Goal: Information Seeking & Learning: Learn about a topic

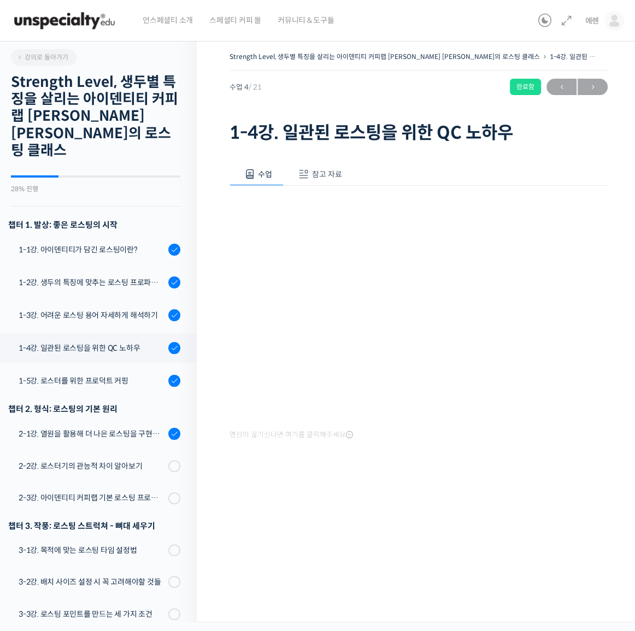
scroll to position [274, 0]
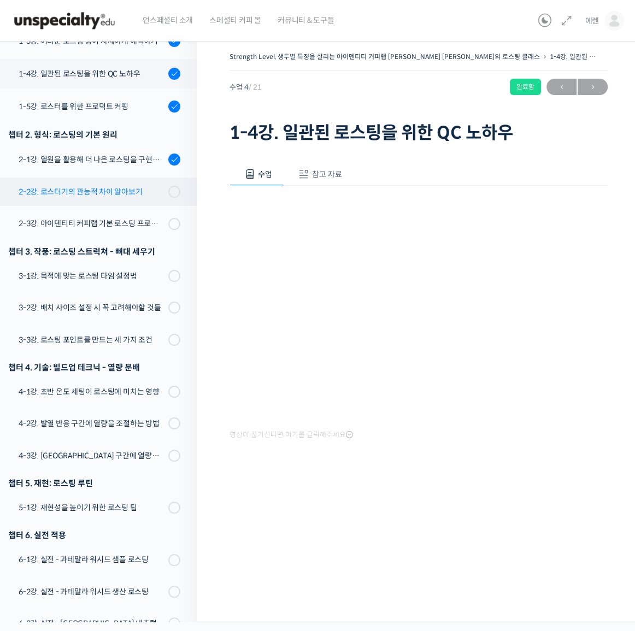
click at [130, 186] on div "2-2강. 로스터기의 관능적 차이 알아보기" at bounding box center [92, 192] width 146 height 12
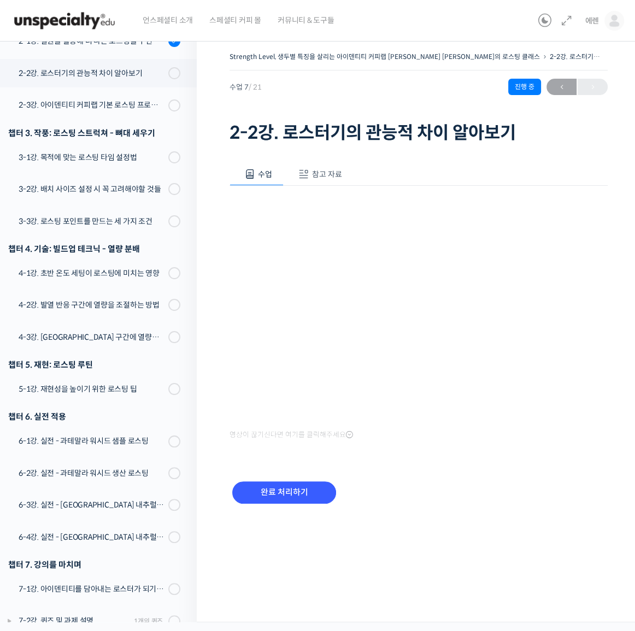
scroll to position [393, 0]
drag, startPoint x: 585, startPoint y: 421, endPoint x: 556, endPoint y: 473, distance: 59.9
click at [556, 473] on div "완료 처리하기" at bounding box center [418, 501] width 378 height 63
click at [566, 22] on icon at bounding box center [565, 20] width 13 height 13
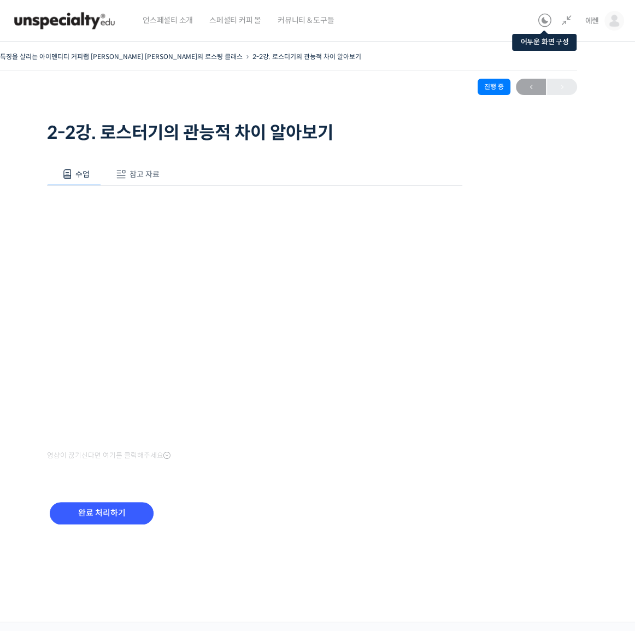
click at [544, 20] on icon at bounding box center [543, 20] width 13 height 13
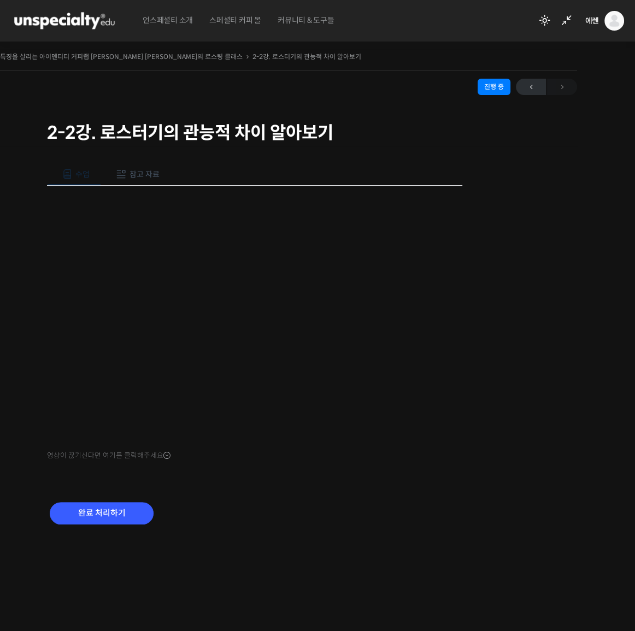
click at [127, 168] on button "참고 자료" at bounding box center [136, 174] width 70 height 23
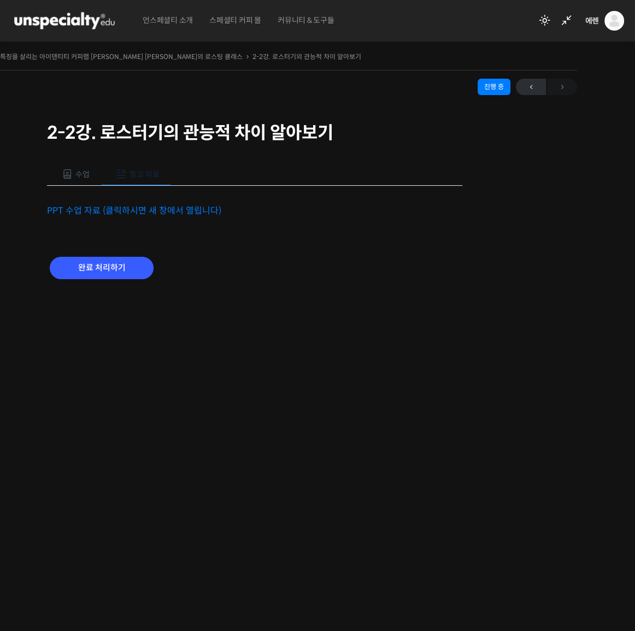
click at [112, 210] on link "PPT 수업 자료 (클릭하시면 새 창에서 열립니다)" at bounding box center [134, 210] width 174 height 11
click at [81, 169] on span "수업" at bounding box center [82, 174] width 14 height 10
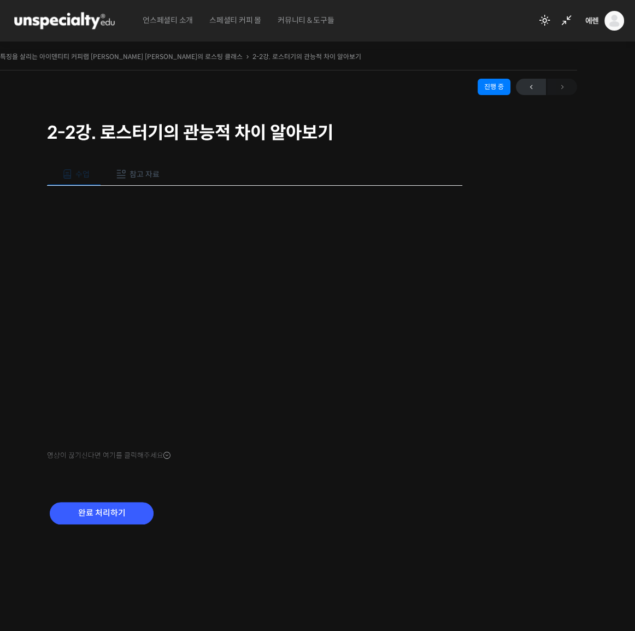
click at [322, 519] on div "완료 처리하기" at bounding box center [254, 521] width 415 height 63
click at [415, 554] on div "Strength Level, 생두별 특징을 살리는 아이덴티티 커피랩 윤원균 대표의 로스팅 클래스 2-2강. 로스터기의 관능적 차이 알아보기 진…" at bounding box center [255, 312] width 706 height 526
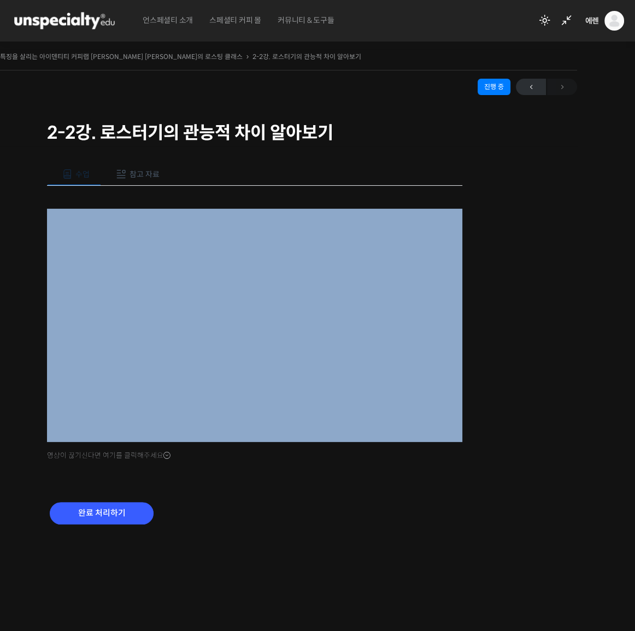
drag, startPoint x: 559, startPoint y: 178, endPoint x: 1053, endPoint y: 223, distance: 496.3
click at [634, 223] on html "언스페셜티 소개 스페셜티 커피 몰 커뮤니티 & 도구들 에렌 에렌 @goonbam2111723734401 내가 등록한 강의 나의 자격증 수강생 …" at bounding box center [317, 315] width 635 height 631
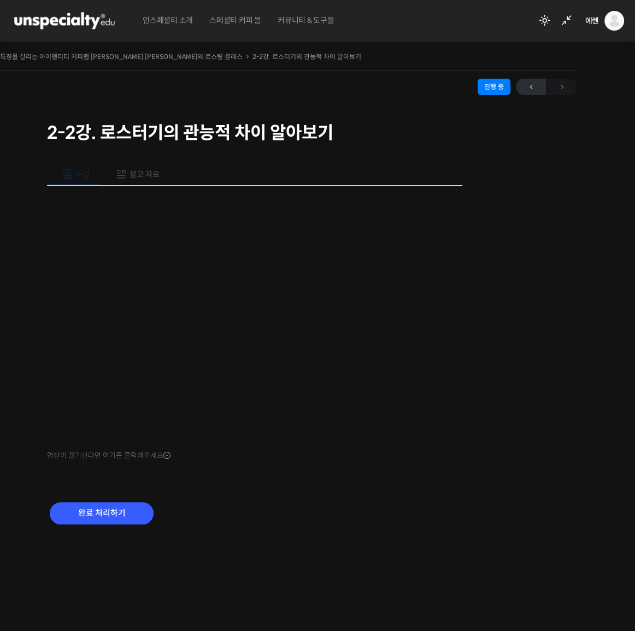
click at [403, 581] on div "Strength Level, 생두별 특징을 살리는 아이덴티티 커피랩 윤원균 대표의 로스팅 클래스 2-2강. 로스터기의 관능적 차이 알아보기 진…" at bounding box center [254, 327] width 771 height 589
click at [560, 21] on icon at bounding box center [565, 20] width 13 height 13
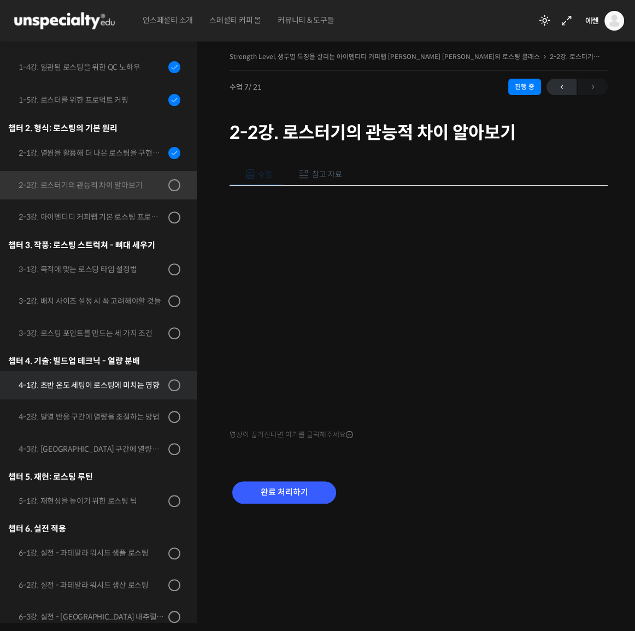
scroll to position [244, 0]
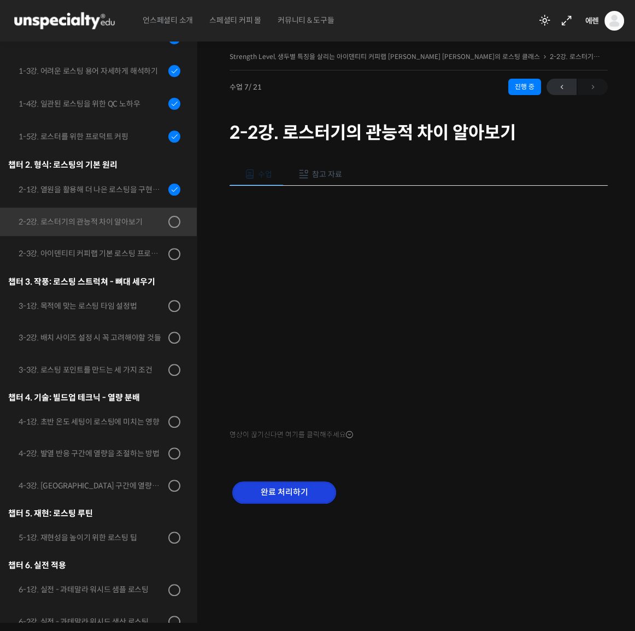
click at [267, 496] on input "완료 처리하기" at bounding box center [284, 492] width 104 height 22
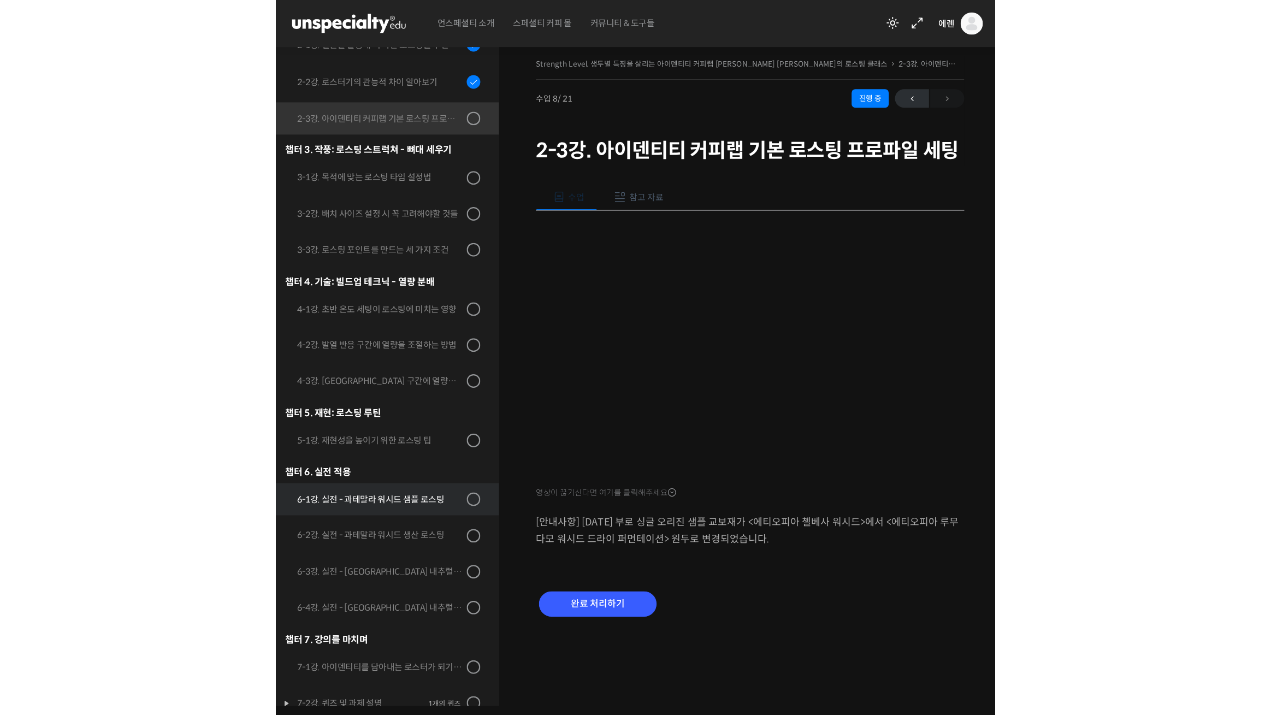
scroll to position [399, 0]
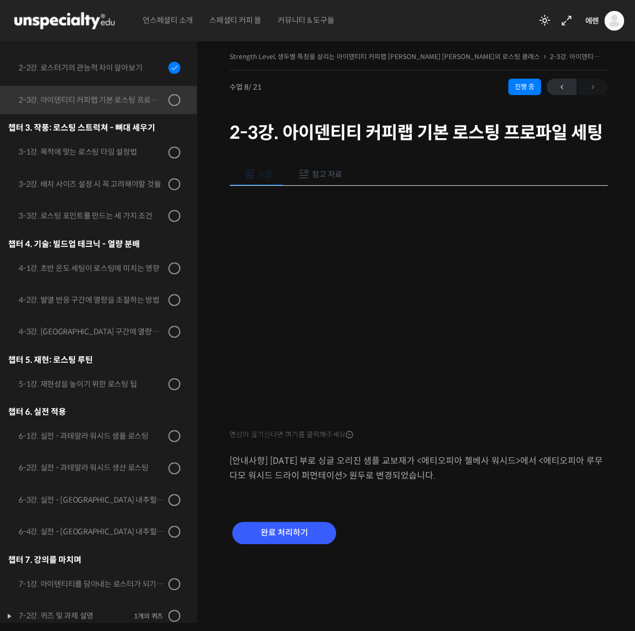
drag, startPoint x: 633, startPoint y: 484, endPoint x: 529, endPoint y: 150, distance: 350.0
click at [529, 143] on h1 "2-3강. 아이덴티티 커피랩 기본 로스팅 프로파일 세팅" at bounding box center [418, 132] width 378 height 21
click at [571, 23] on icon at bounding box center [565, 20] width 13 height 13
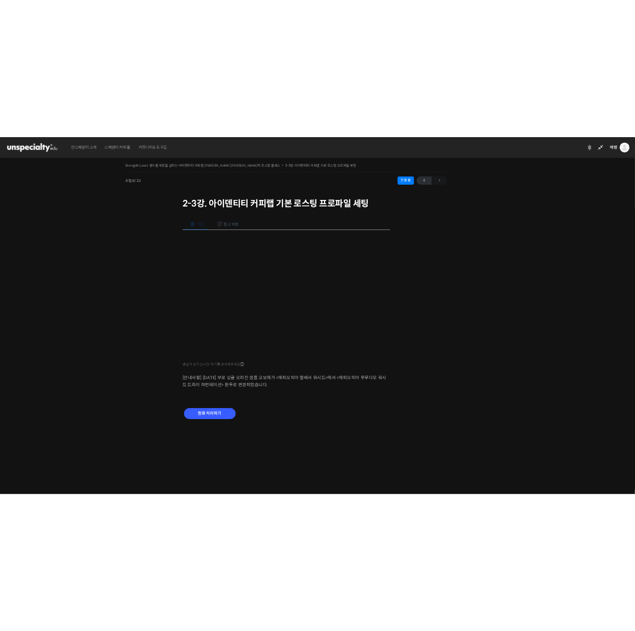
scroll to position [314, 0]
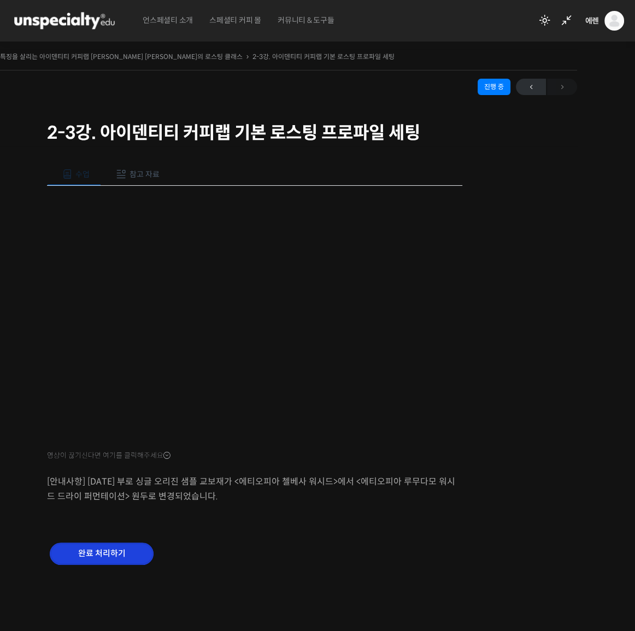
click at [136, 550] on input "완료 처리하기" at bounding box center [102, 553] width 104 height 22
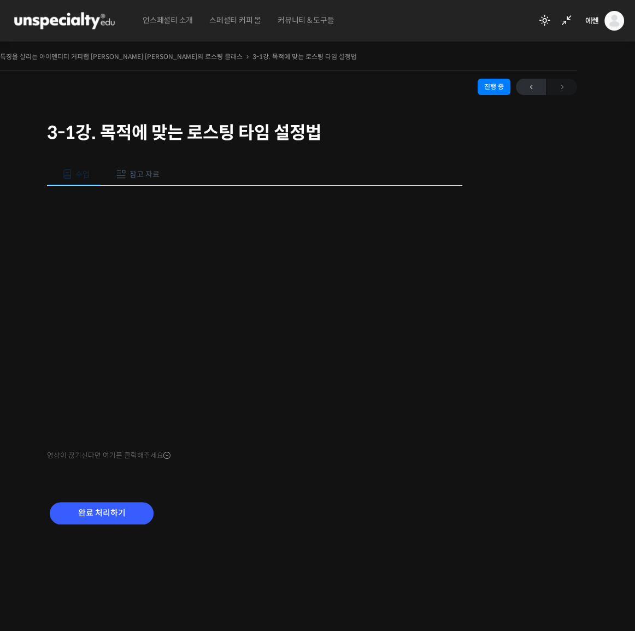
scroll to position [399, 0]
click at [564, 16] on icon at bounding box center [565, 20] width 13 height 13
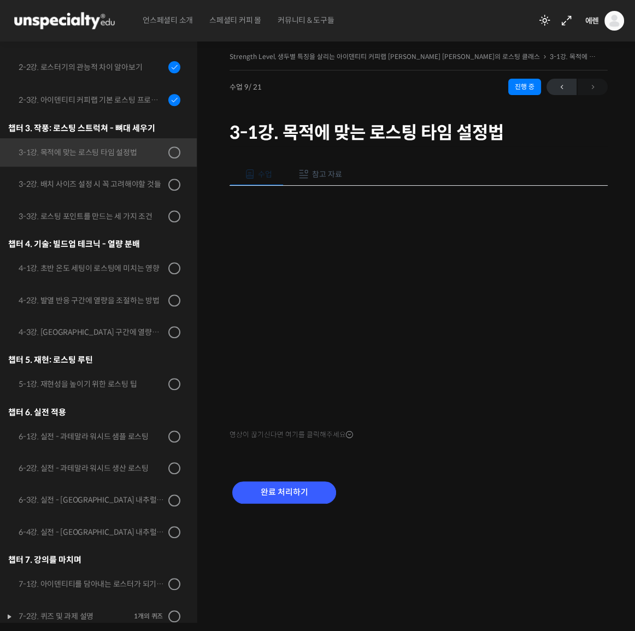
scroll to position [315, 0]
